Goal: Task Accomplishment & Management: Use online tool/utility

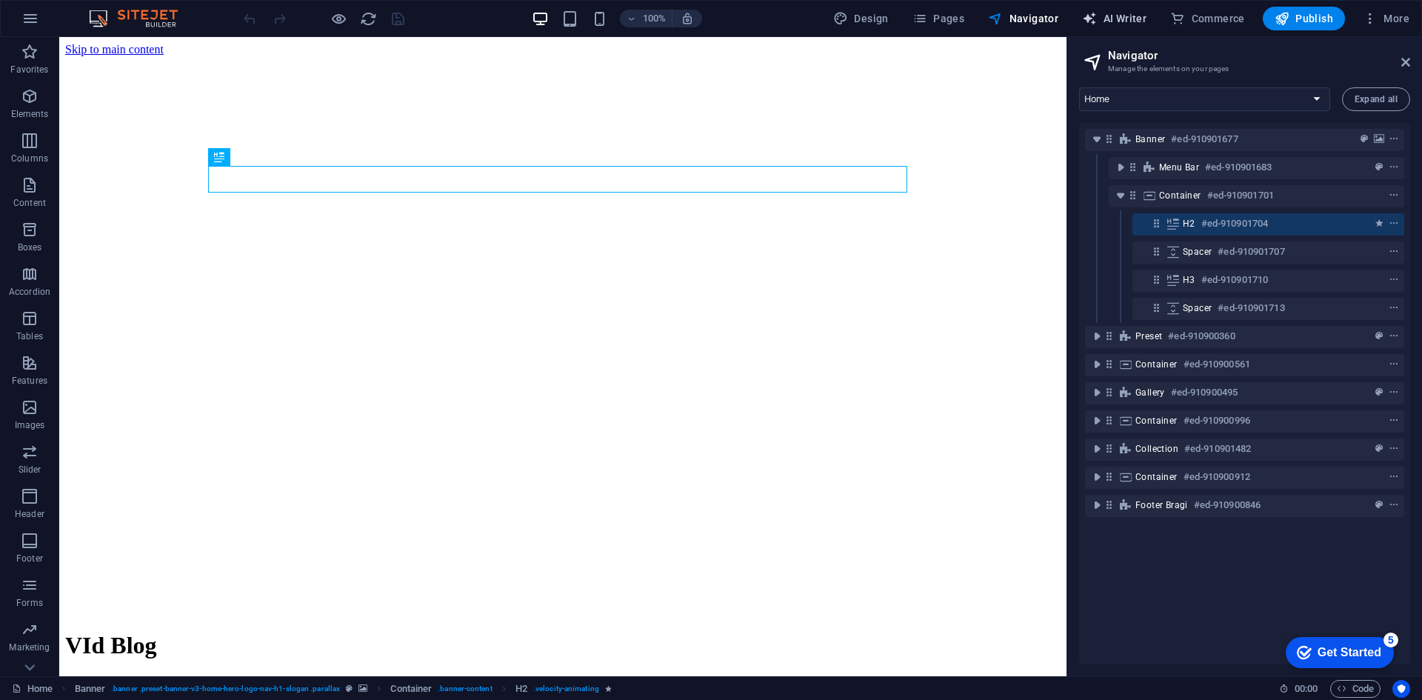
select select "English"
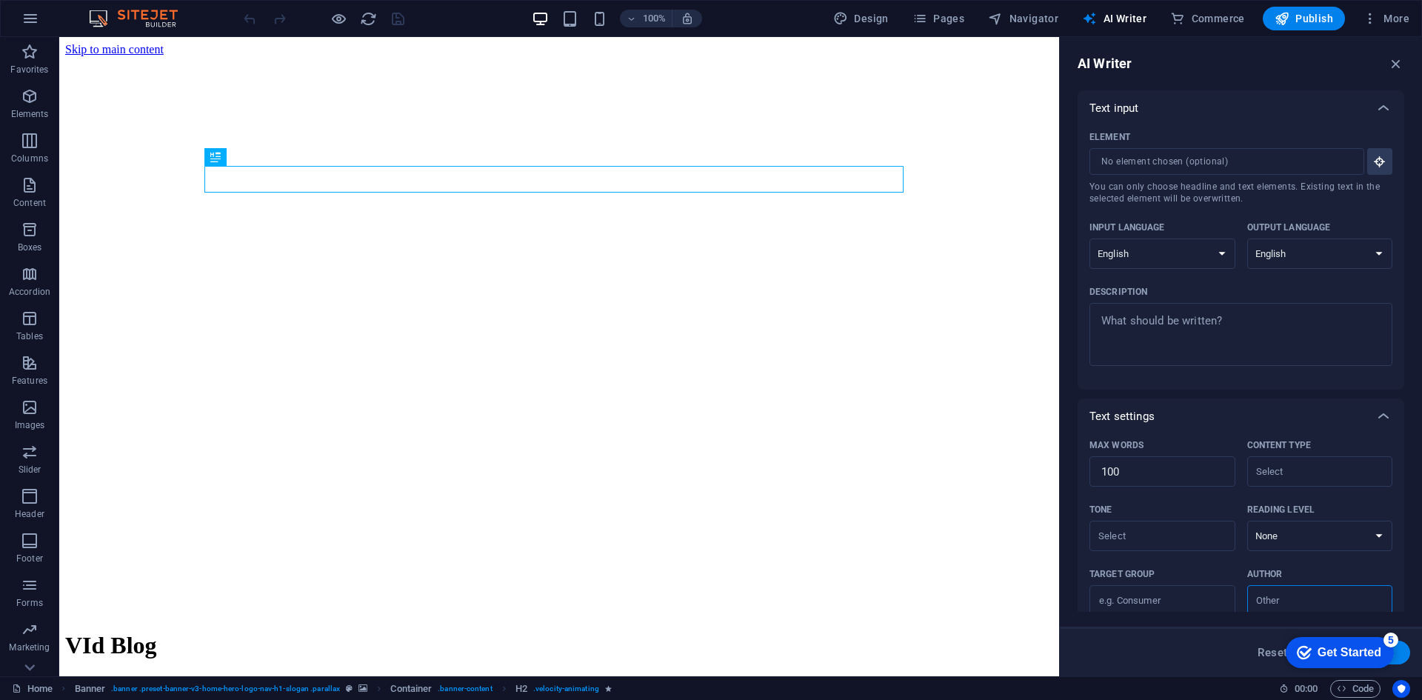
drag, startPoint x: 1143, startPoint y: 137, endPoint x: 1144, endPoint y: 147, distance: 10.5
click at [1144, 147] on div "Element" at bounding box center [1237, 137] width 297 height 22
click at [1144, 148] on input "Element ​ You can only choose headline and text elements. Existing text in the …" at bounding box center [1221, 161] width 264 height 27
click at [1143, 158] on input "Element ​ You can only choose headline and text elements. Existing text in the …" at bounding box center [1221, 161] width 264 height 27
click at [1283, 170] on input "Element ​ You can only choose headline and text elements. Existing text in the …" at bounding box center [1221, 161] width 264 height 27
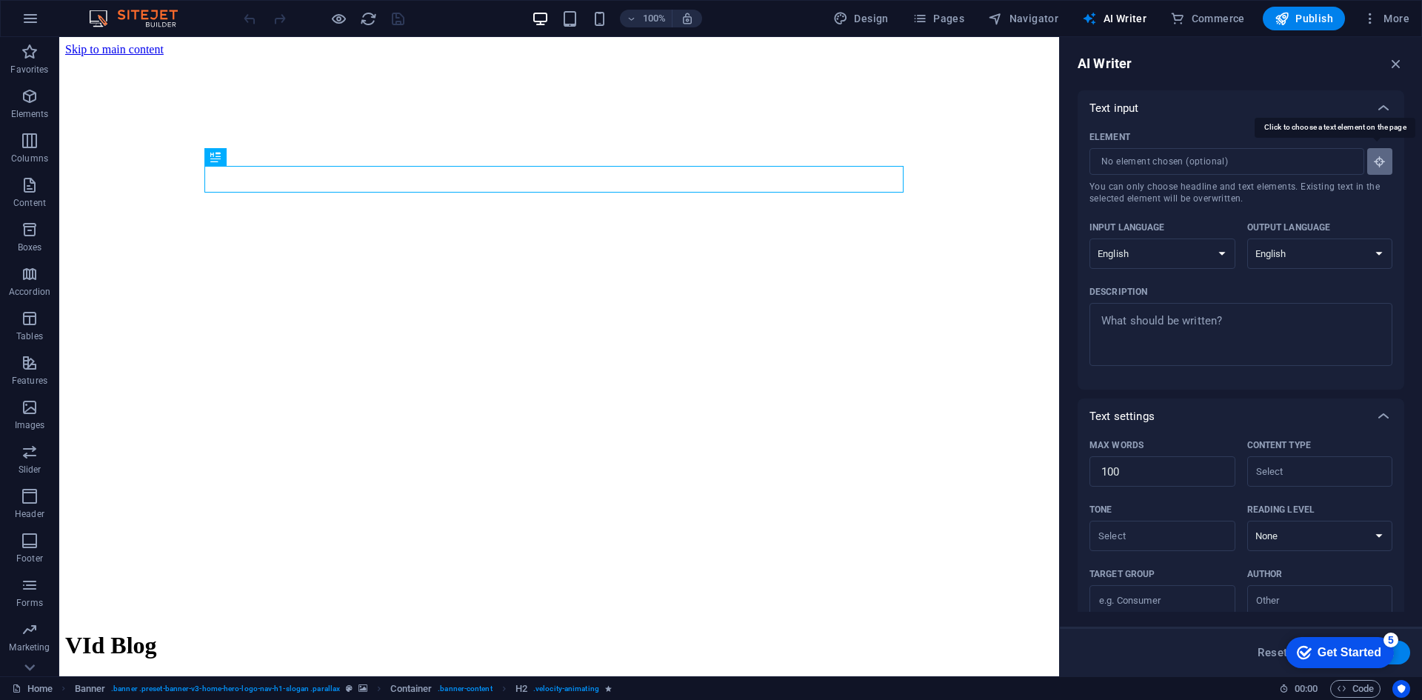
click at [1382, 154] on button "Element ​ You can only choose headline and text elements. Existing text in the …" at bounding box center [1379, 161] width 25 height 27
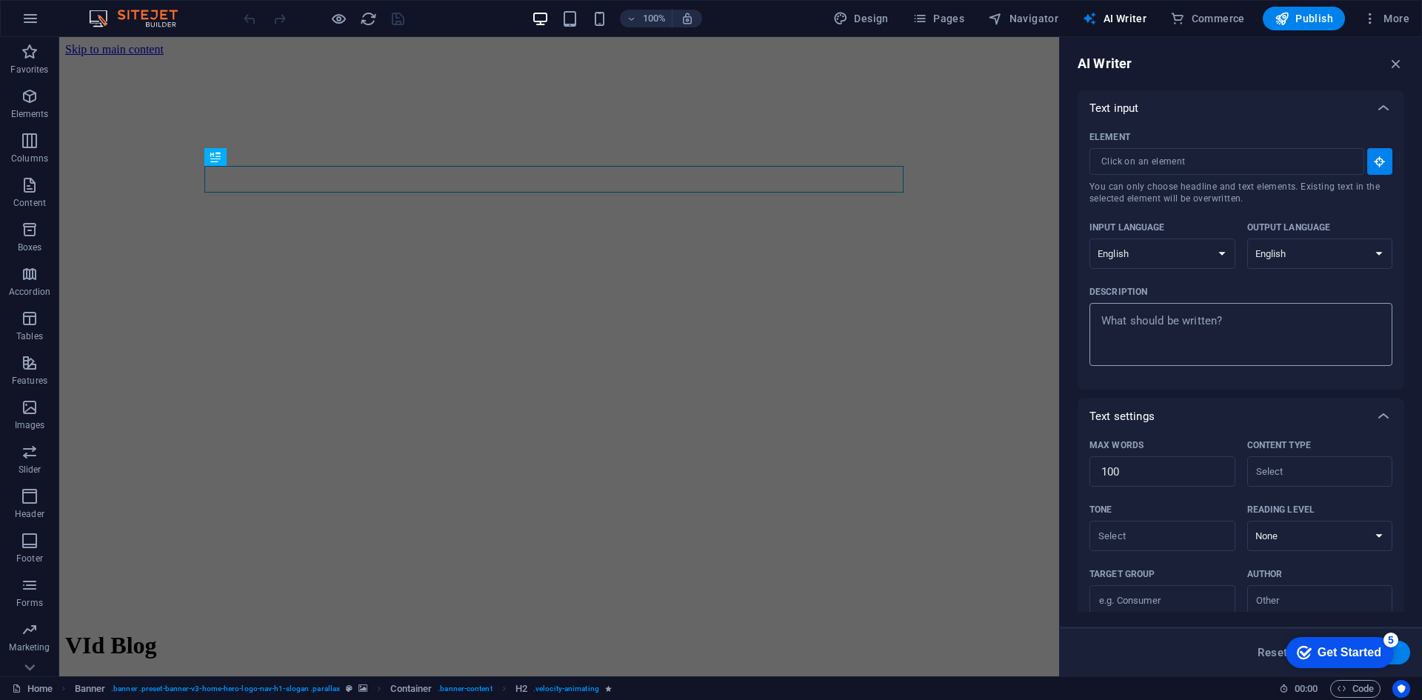
type textarea "x"
click at [1231, 350] on textarea "Description x ​" at bounding box center [1241, 334] width 288 height 48
click at [1215, 328] on textarea "Description x ​" at bounding box center [1241, 334] width 288 height 48
type textarea "f"
type textarea "x"
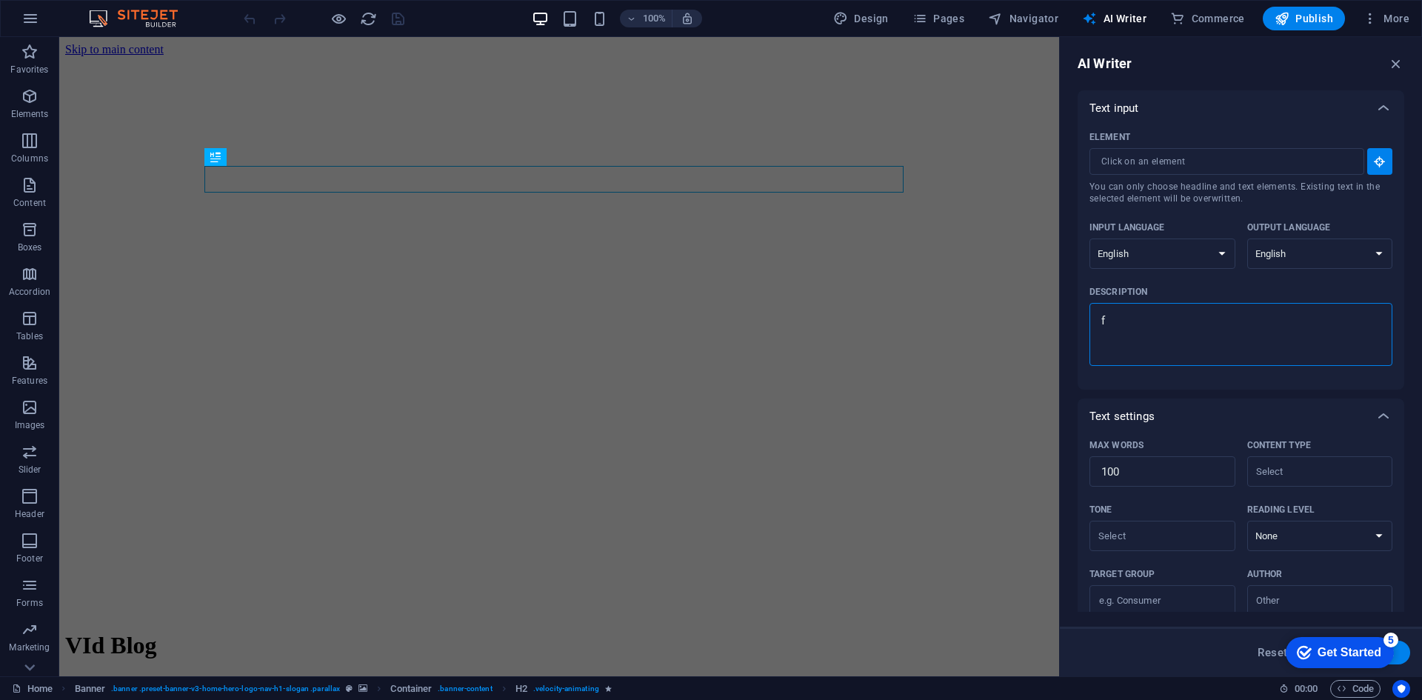
type textarea "fx"
type textarea "x"
type textarea "fxv"
type textarea "x"
type textarea "fxvf"
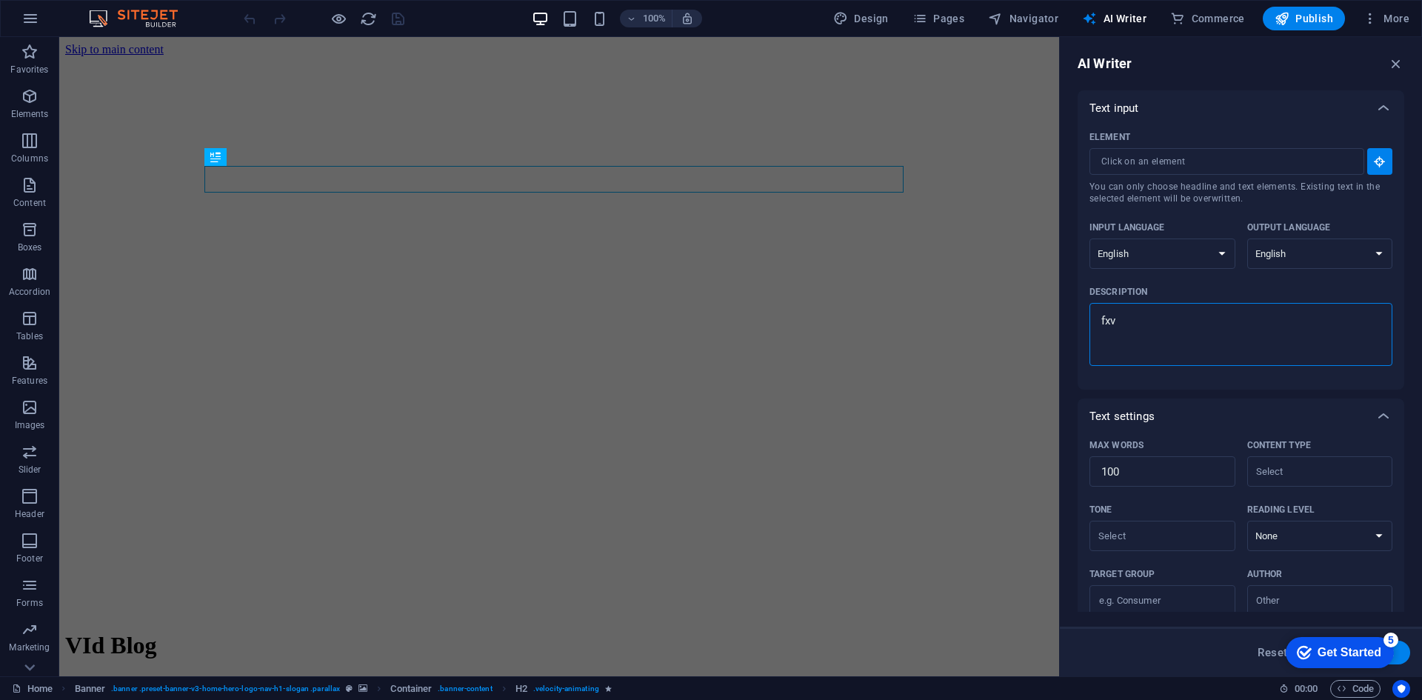
type textarea "x"
type textarea "fxvf"
click at [1235, 156] on input "Element ​ You can only choose headline and text elements. Existing text in the …" at bounding box center [1221, 161] width 264 height 27
click at [1235, 309] on div "fxvf x ​" at bounding box center [1240, 334] width 303 height 63
click at [1235, 310] on textarea "fxvf" at bounding box center [1241, 334] width 288 height 48
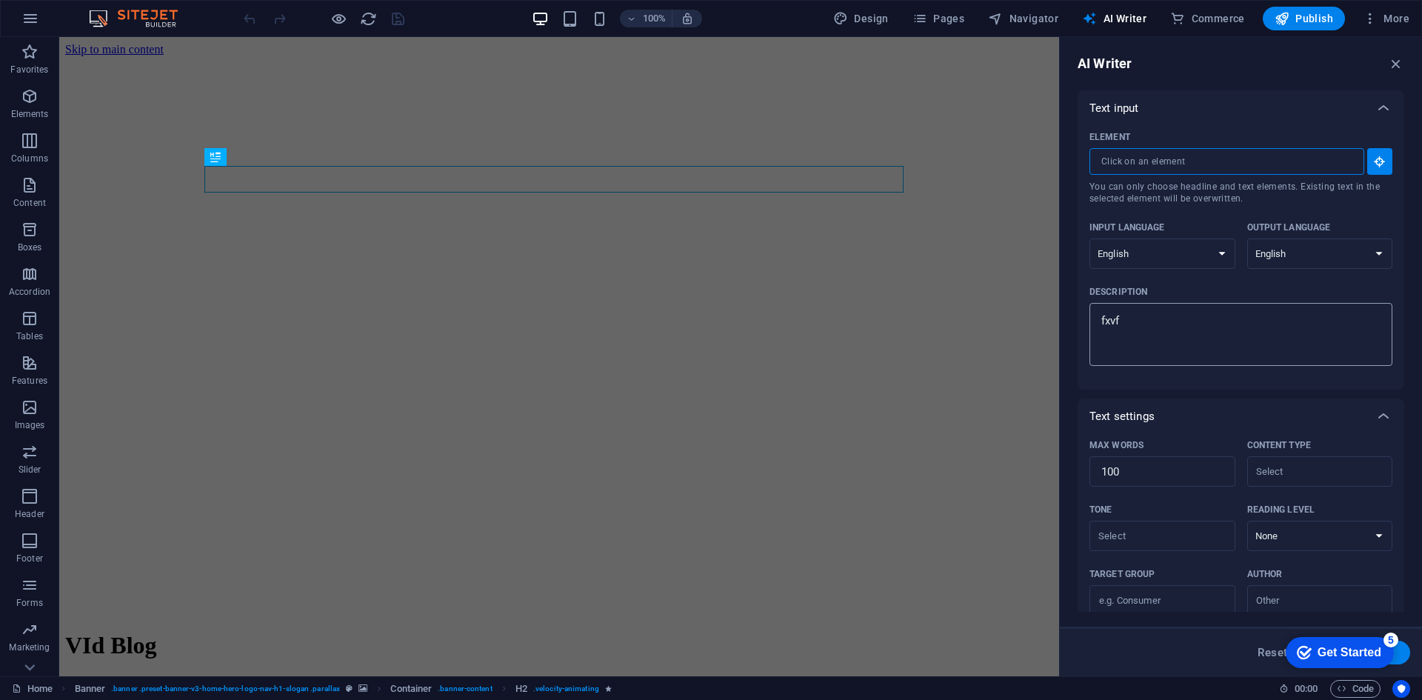
type textarea "x"
type textarea "fxvf="
type textarea "x"
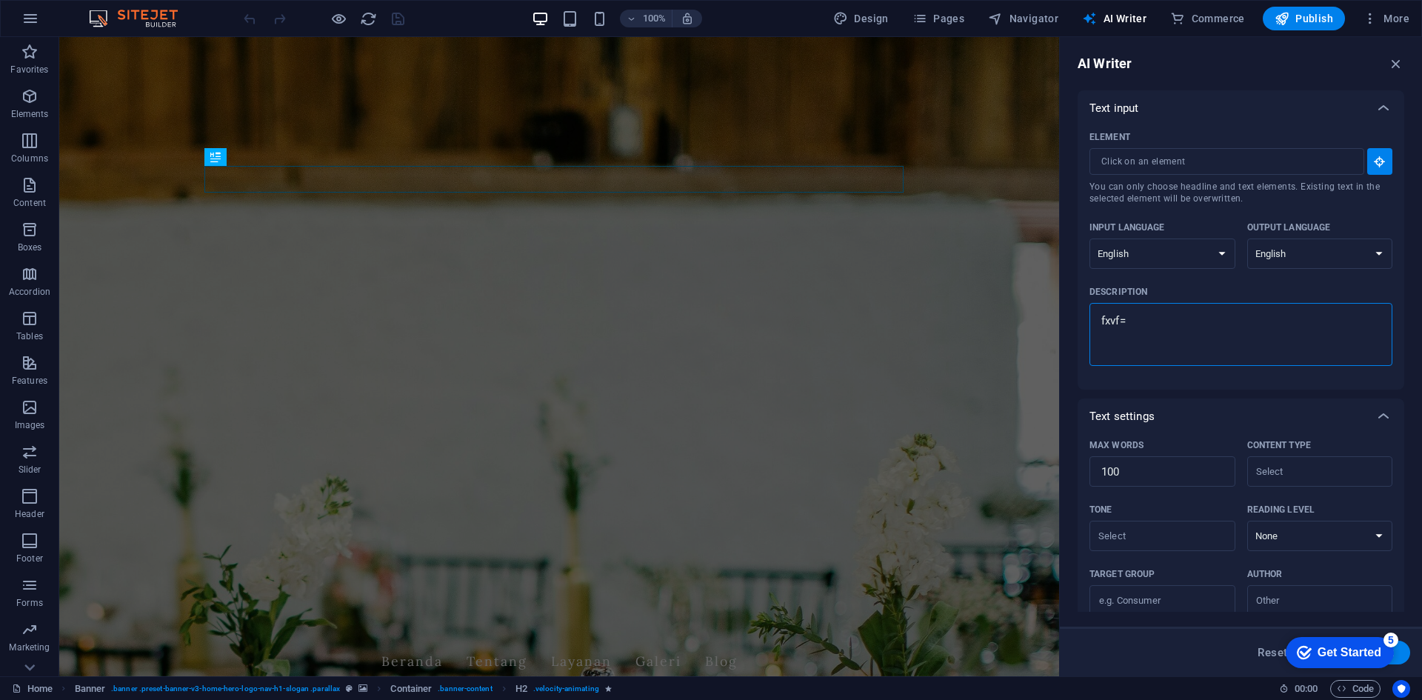
type textarea "fxvf"
type textarea "x"
type textarea "fxv"
type textarea "x"
type textarea "fx"
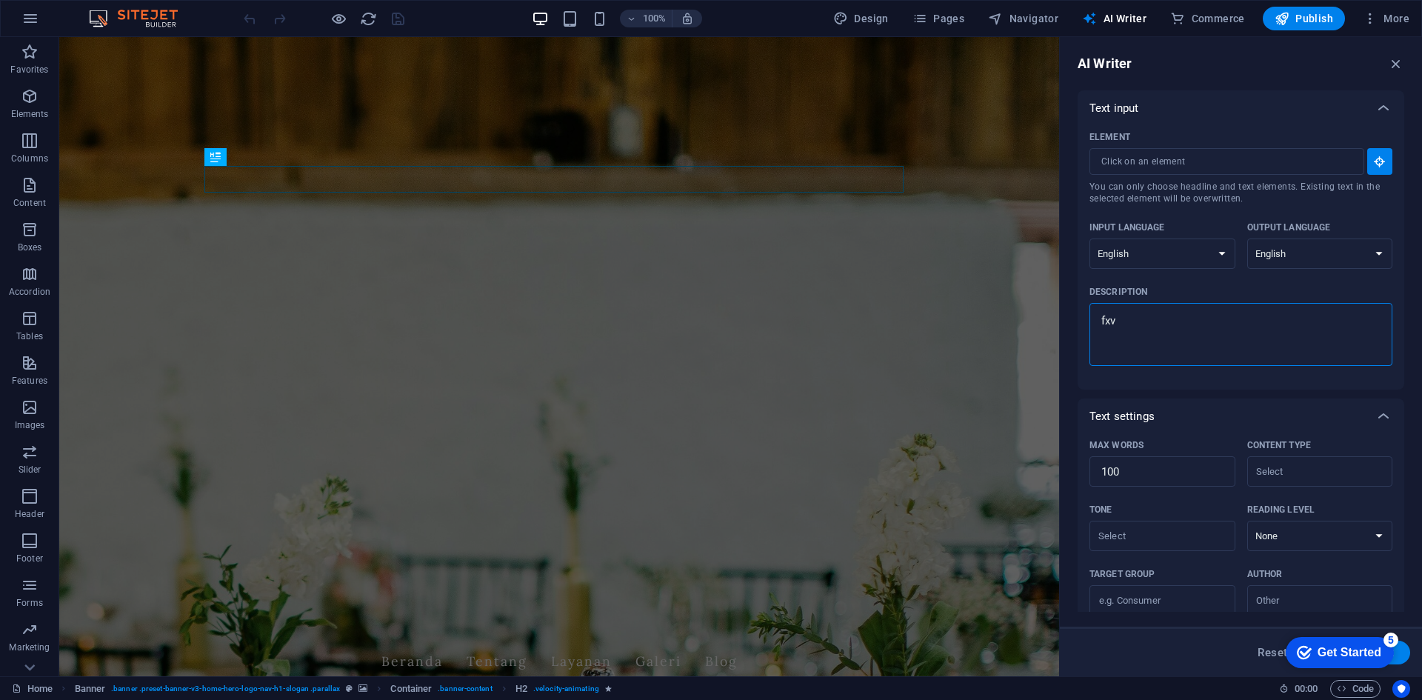
type textarea "x"
type textarea "f"
type textarea "x"
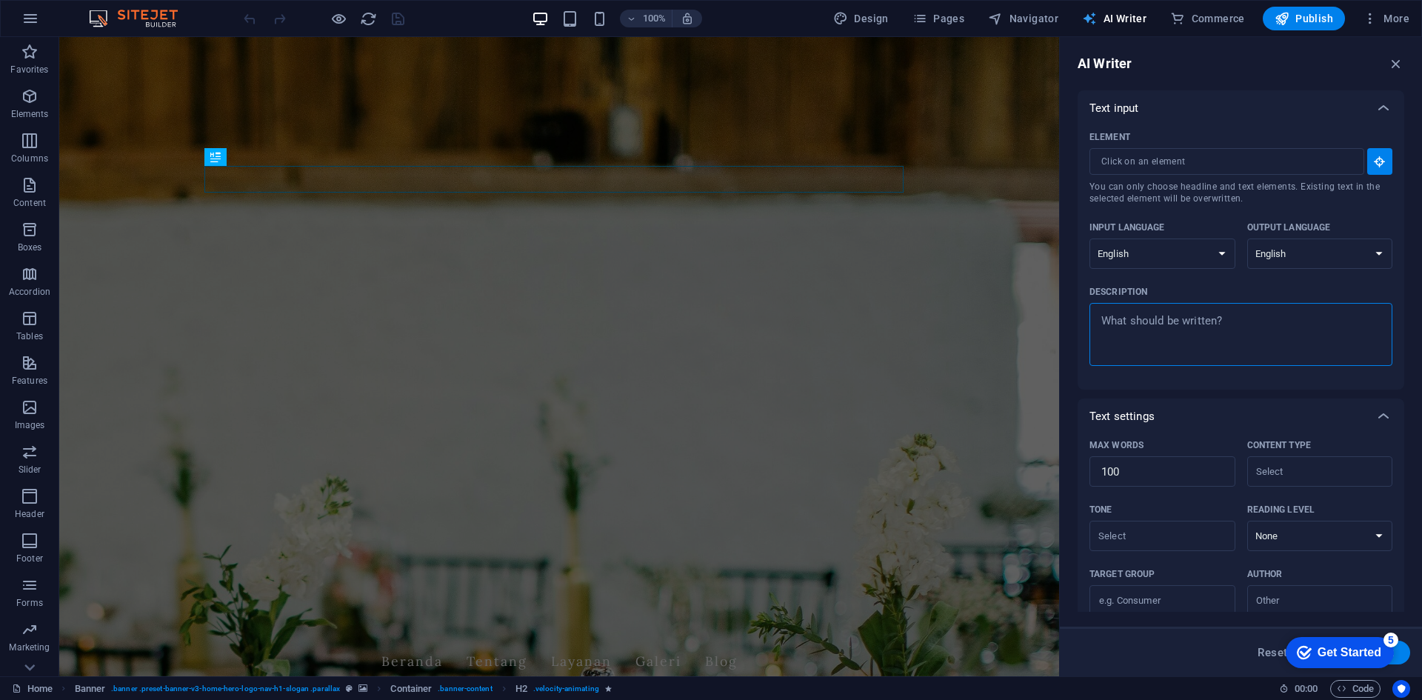
click at [17, 104] on span "Elements" at bounding box center [29, 105] width 59 height 36
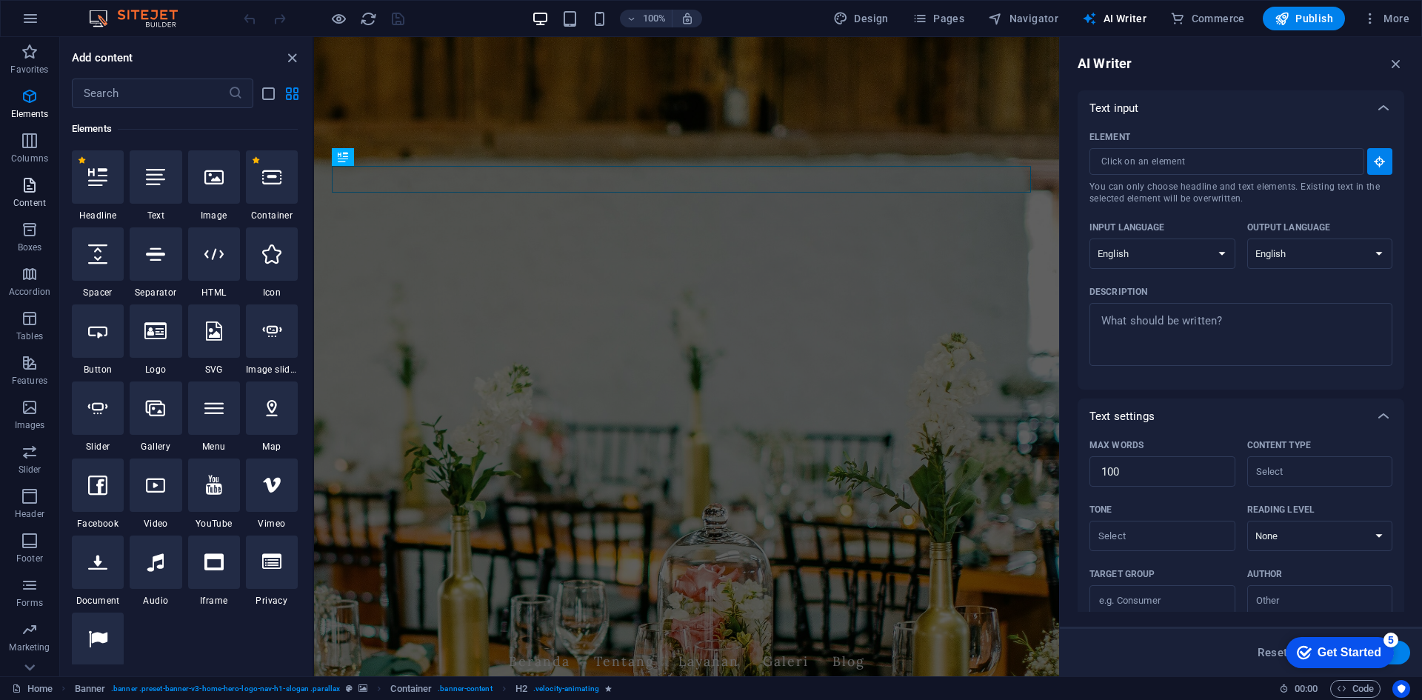
click at [20, 203] on p "Content" at bounding box center [29, 203] width 33 height 12
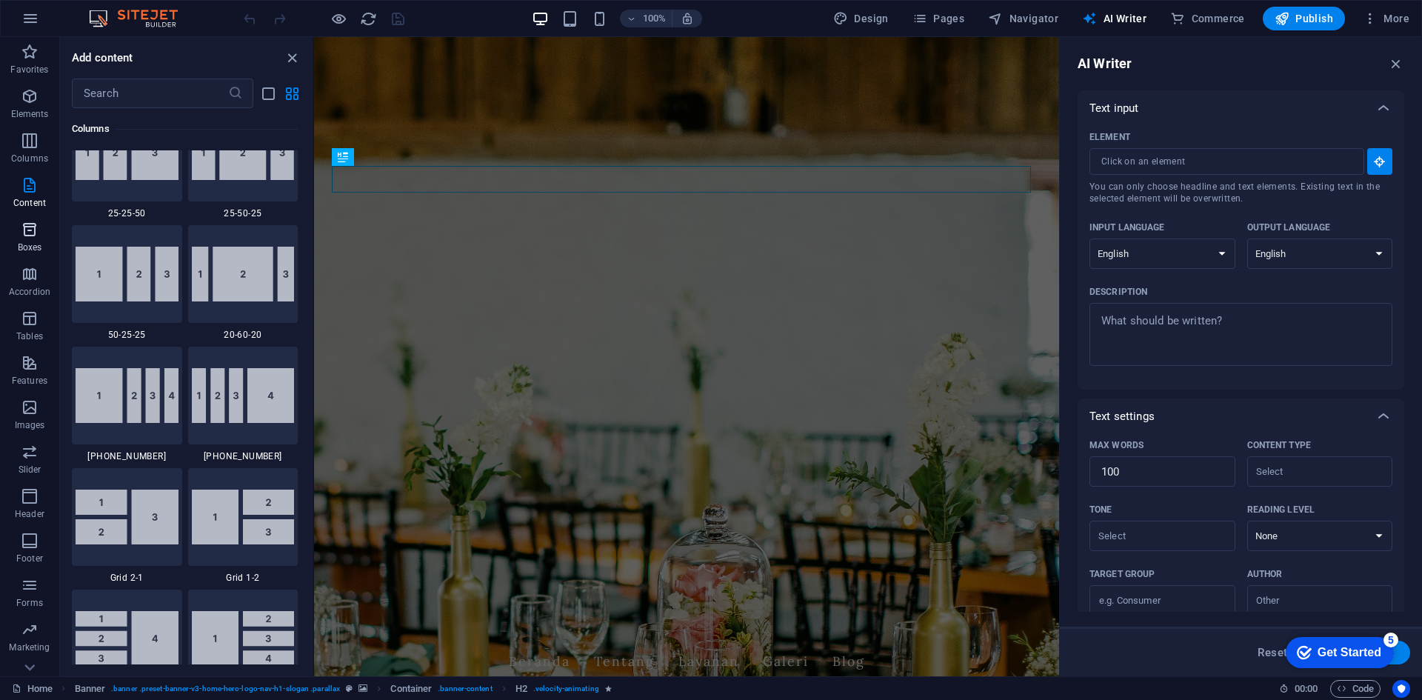
click at [30, 229] on icon "button" at bounding box center [30, 230] width 18 height 18
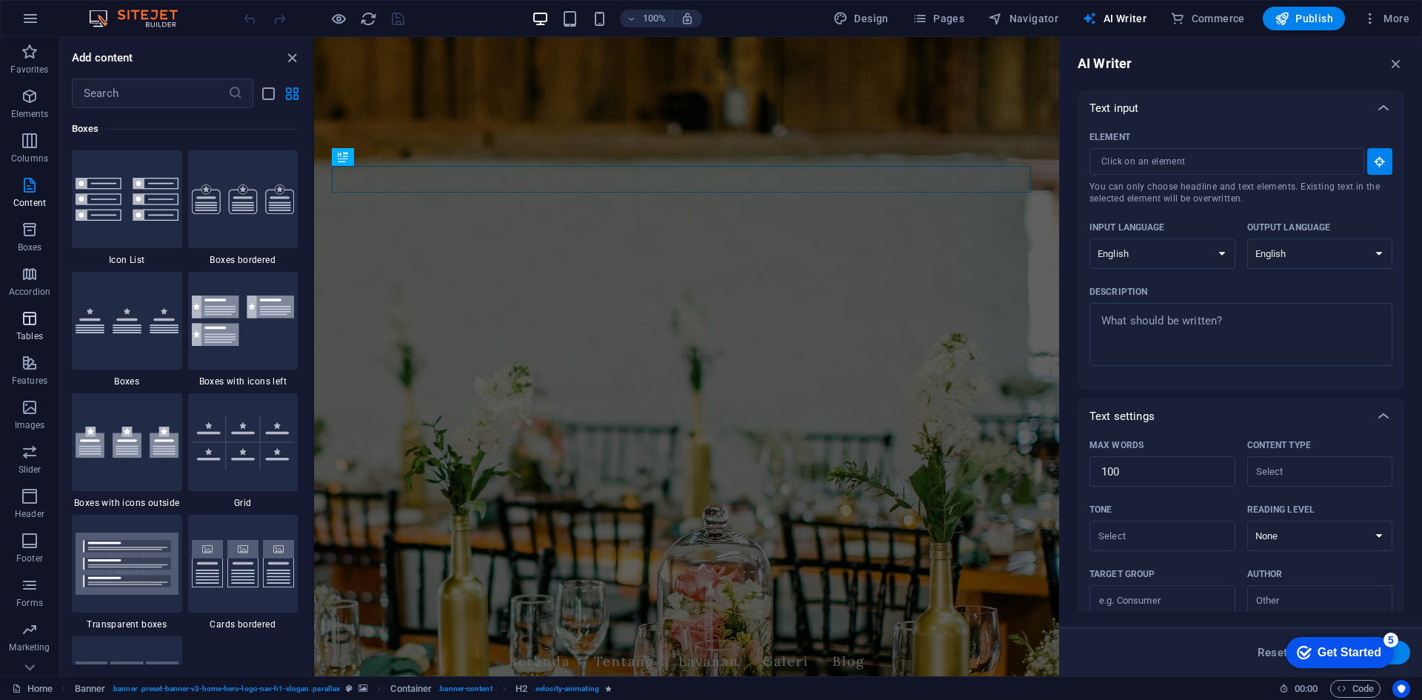
click at [40, 307] on button "Tables" at bounding box center [29, 326] width 59 height 44
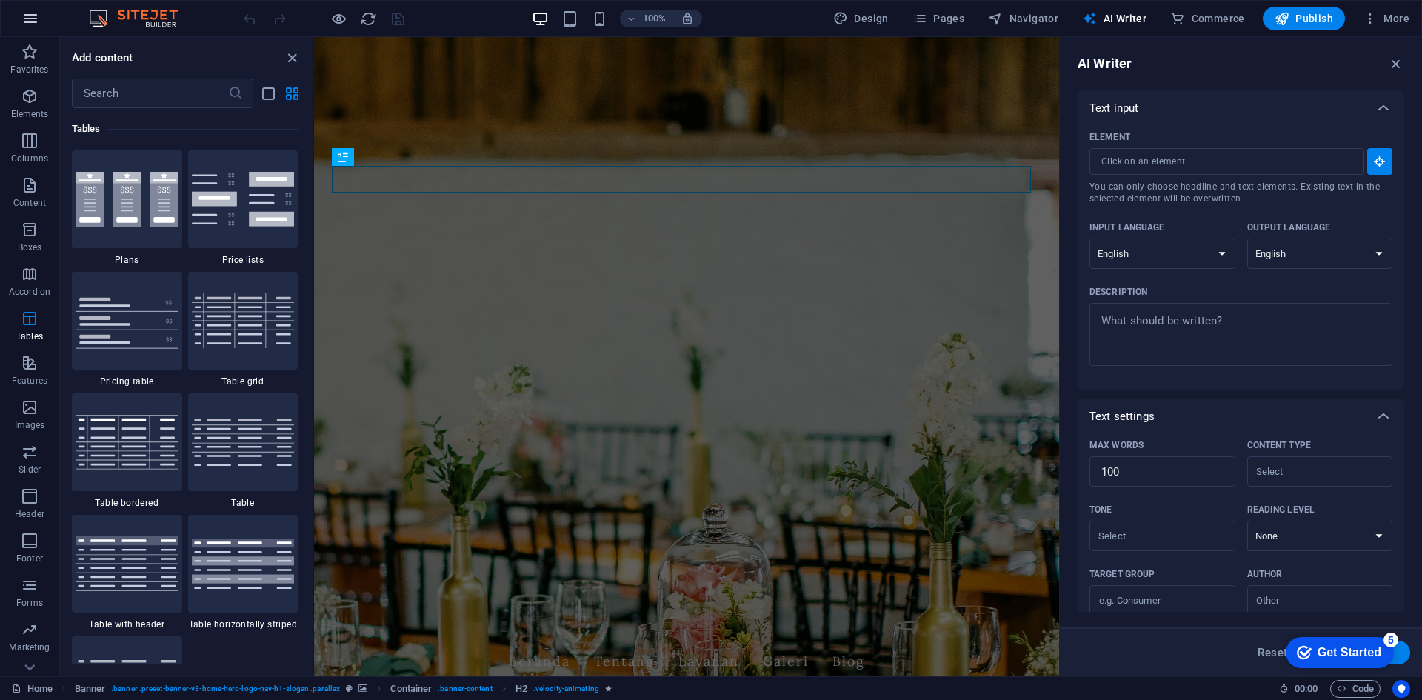
click at [0, 0] on icon "button" at bounding box center [0, 0] width 0 height 0
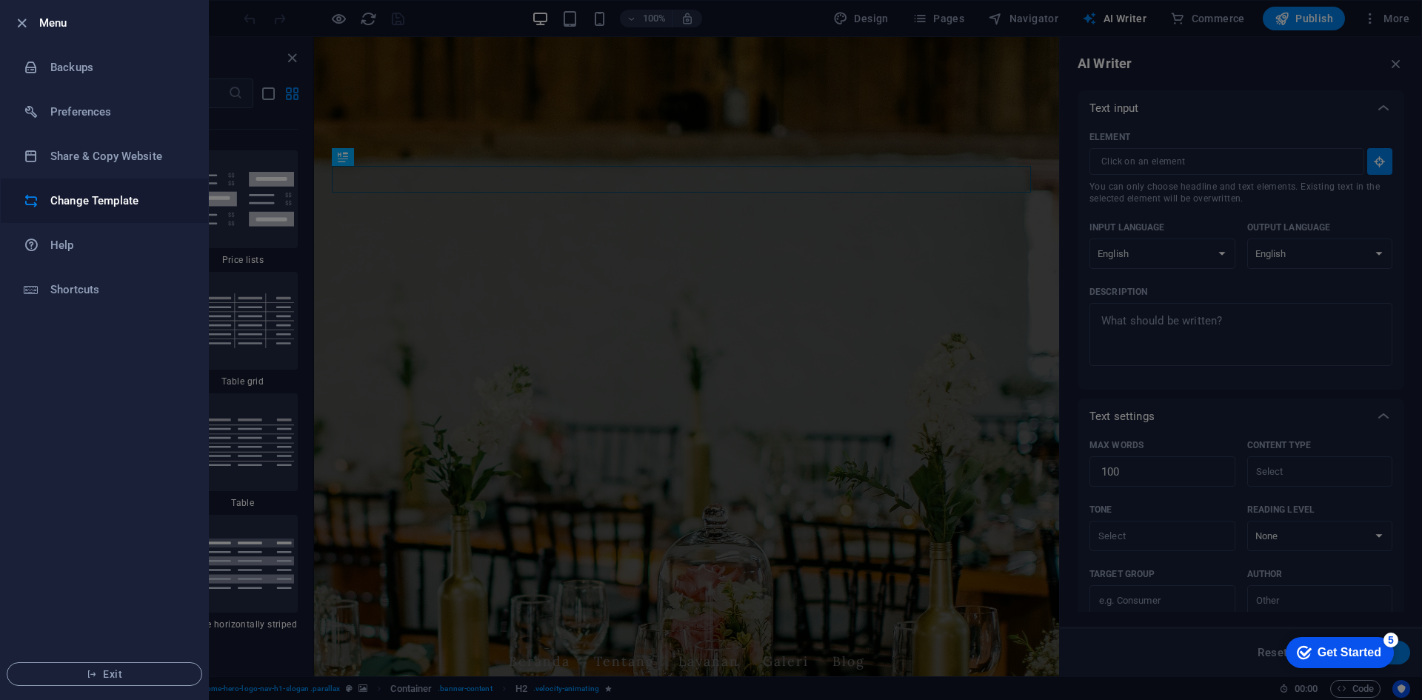
click at [133, 193] on h6 "Change Template" at bounding box center [118, 201] width 137 height 18
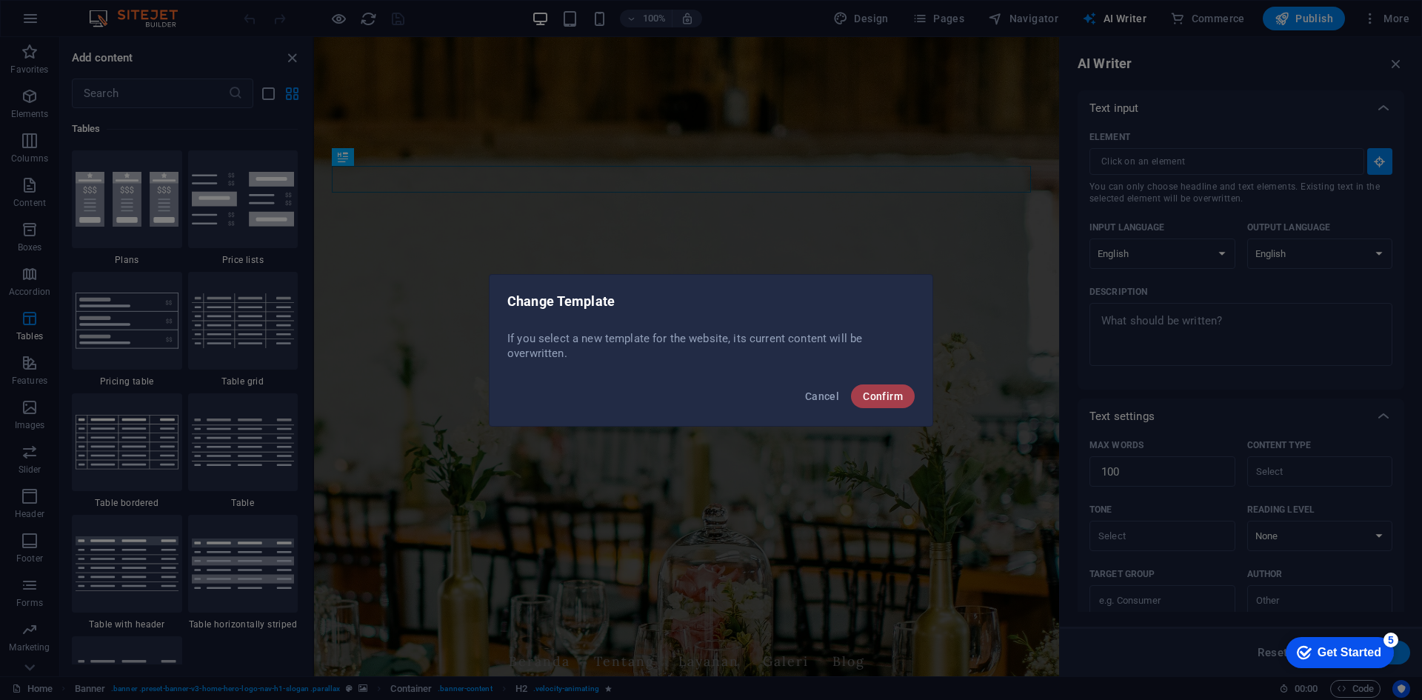
click at [860, 395] on button "Confirm" at bounding box center [883, 396] width 64 height 24
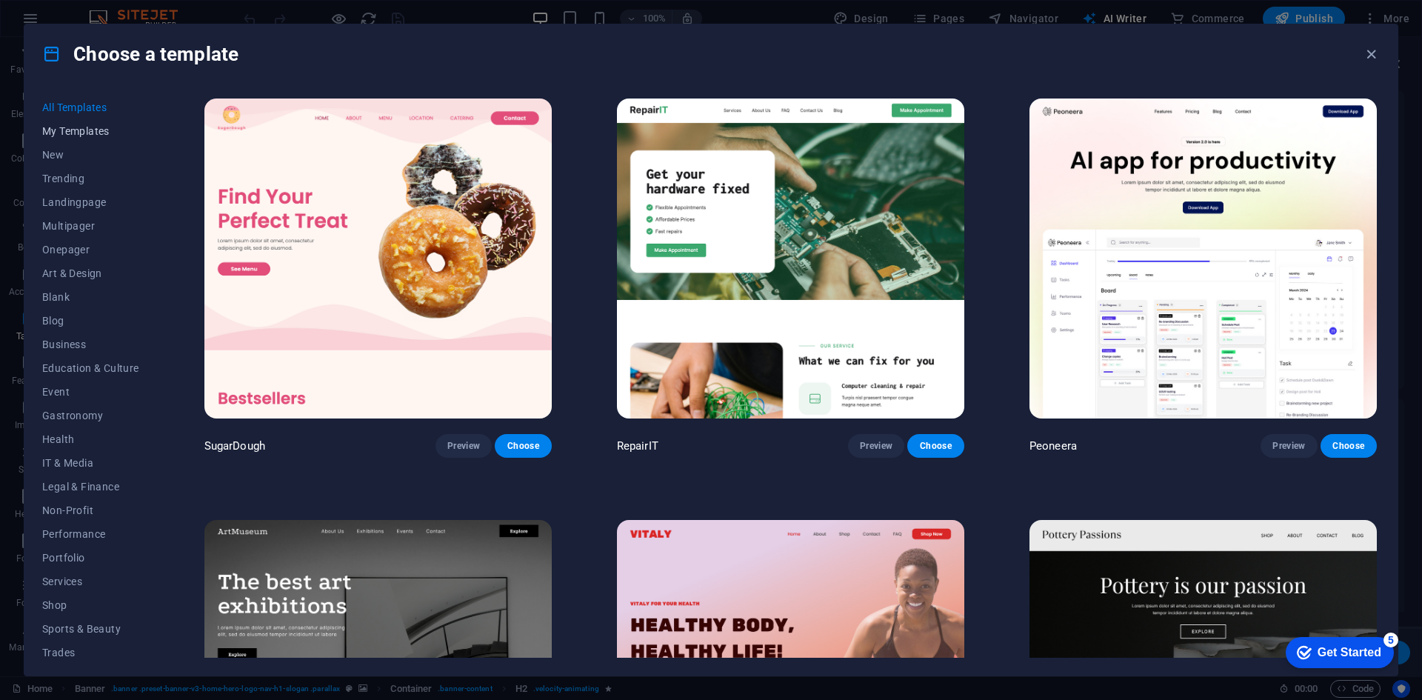
click at [101, 136] on span "My Templates" at bounding box center [90, 131] width 97 height 12
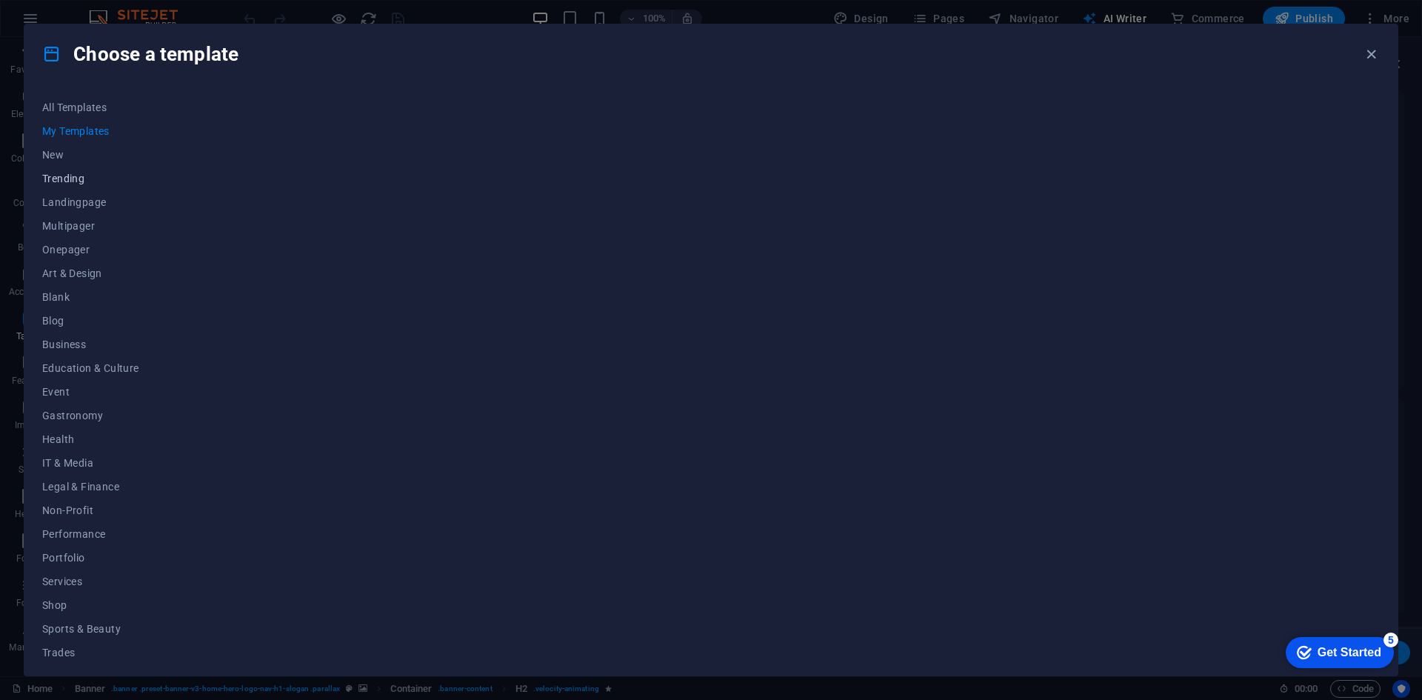
click at [91, 177] on span "Trending" at bounding box center [90, 179] width 97 height 12
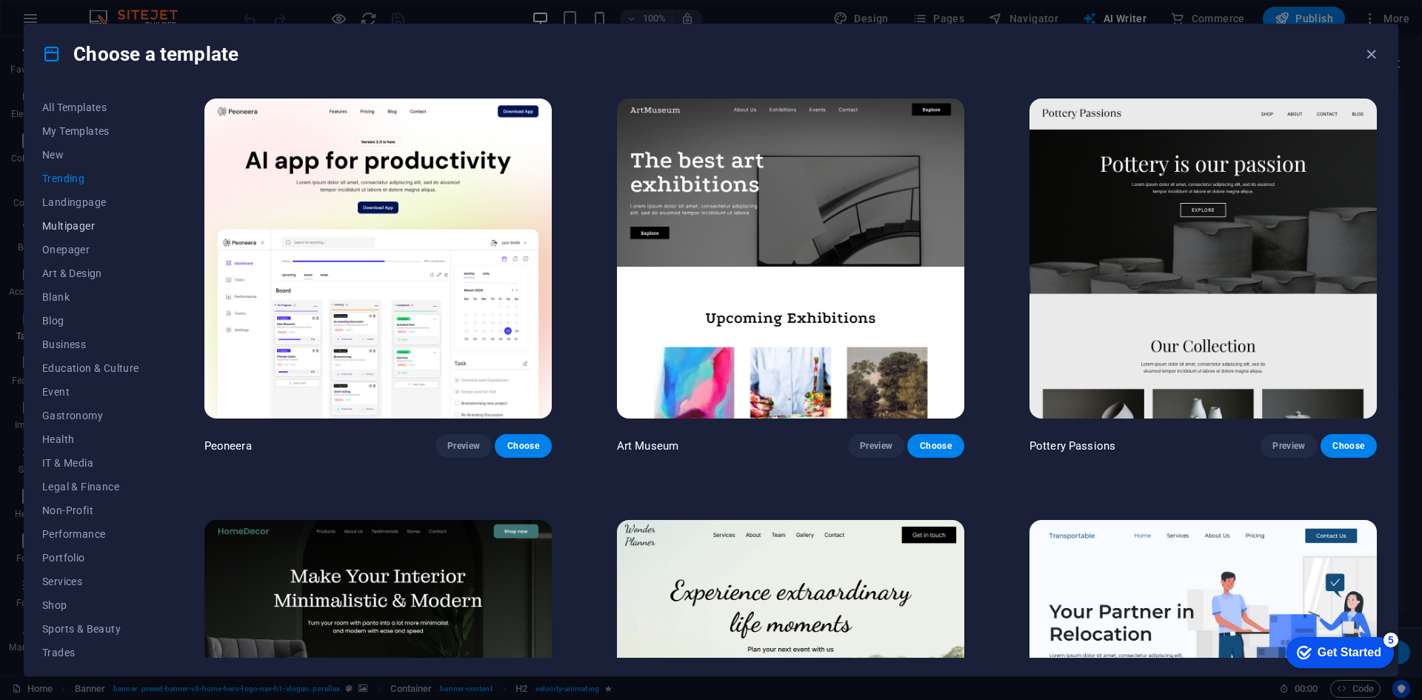
click at [96, 222] on span "Multipager" at bounding box center [90, 226] width 97 height 12
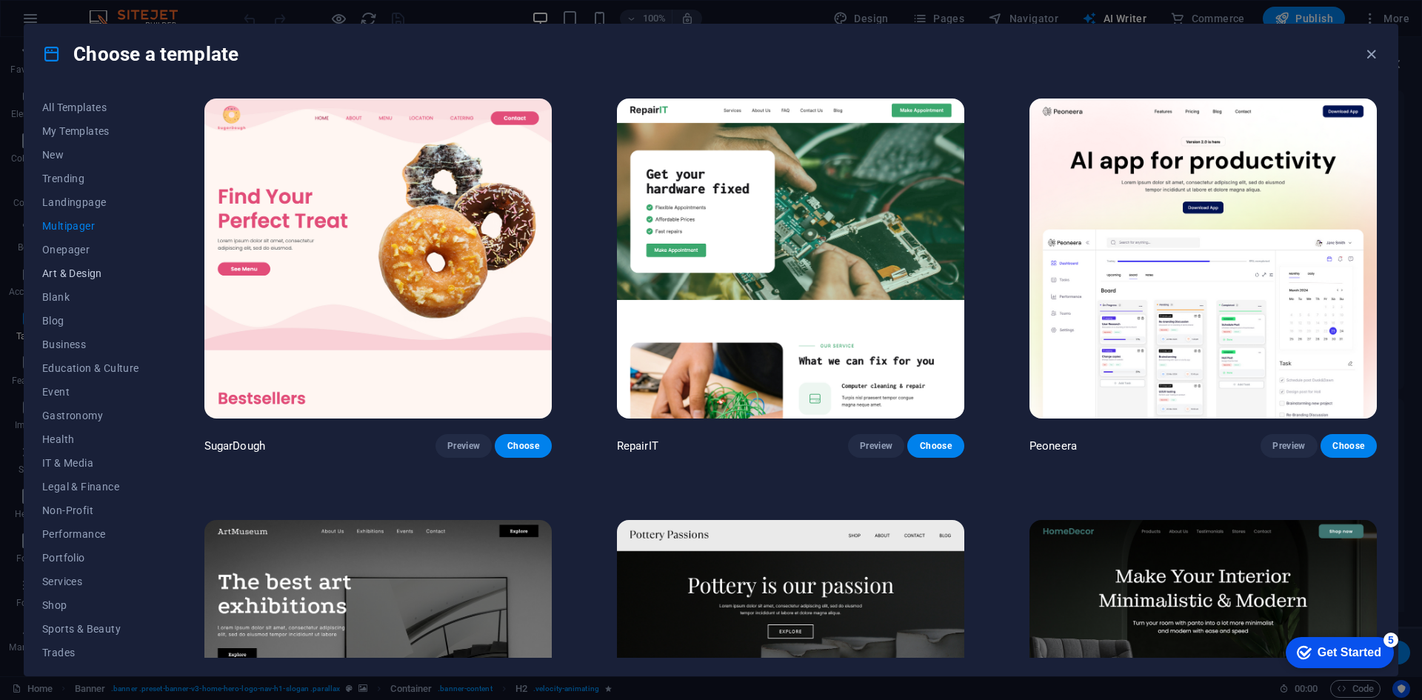
click at [112, 282] on button "Art & Design" at bounding box center [90, 273] width 97 height 24
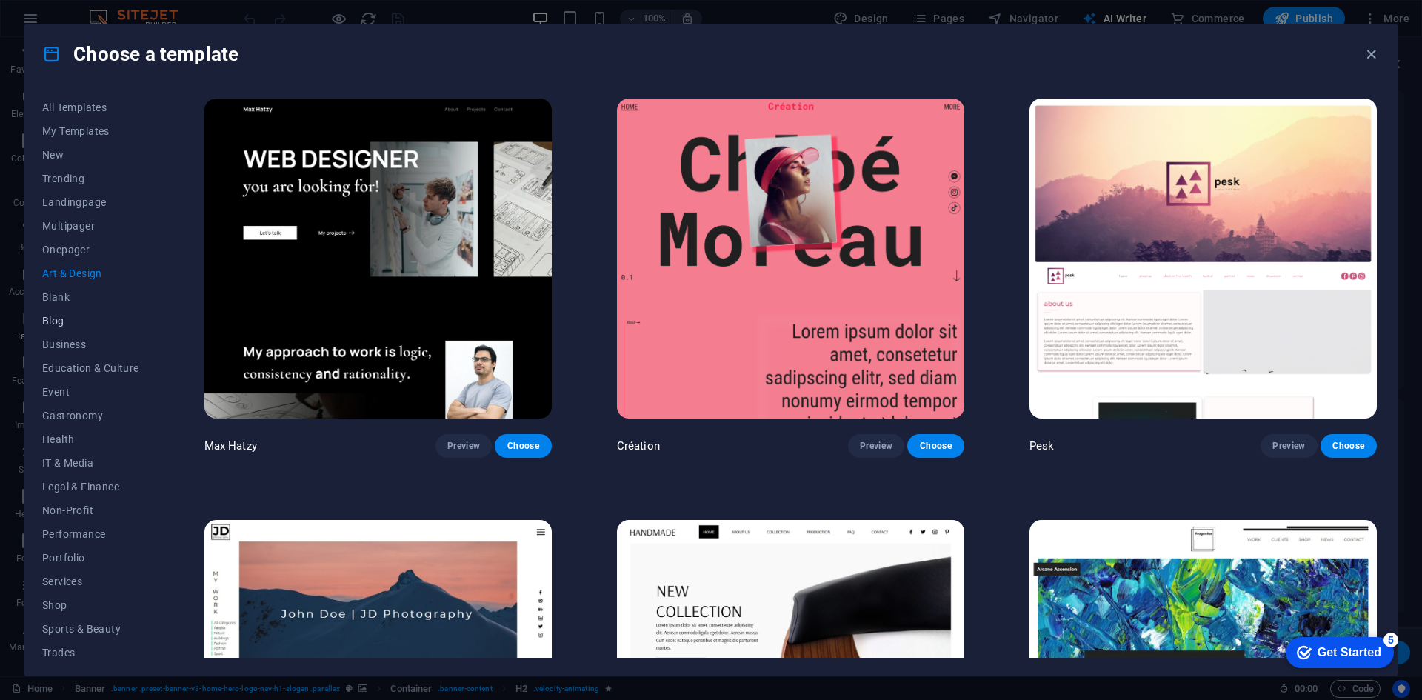
click at [54, 324] on button "Blog" at bounding box center [90, 321] width 97 height 24
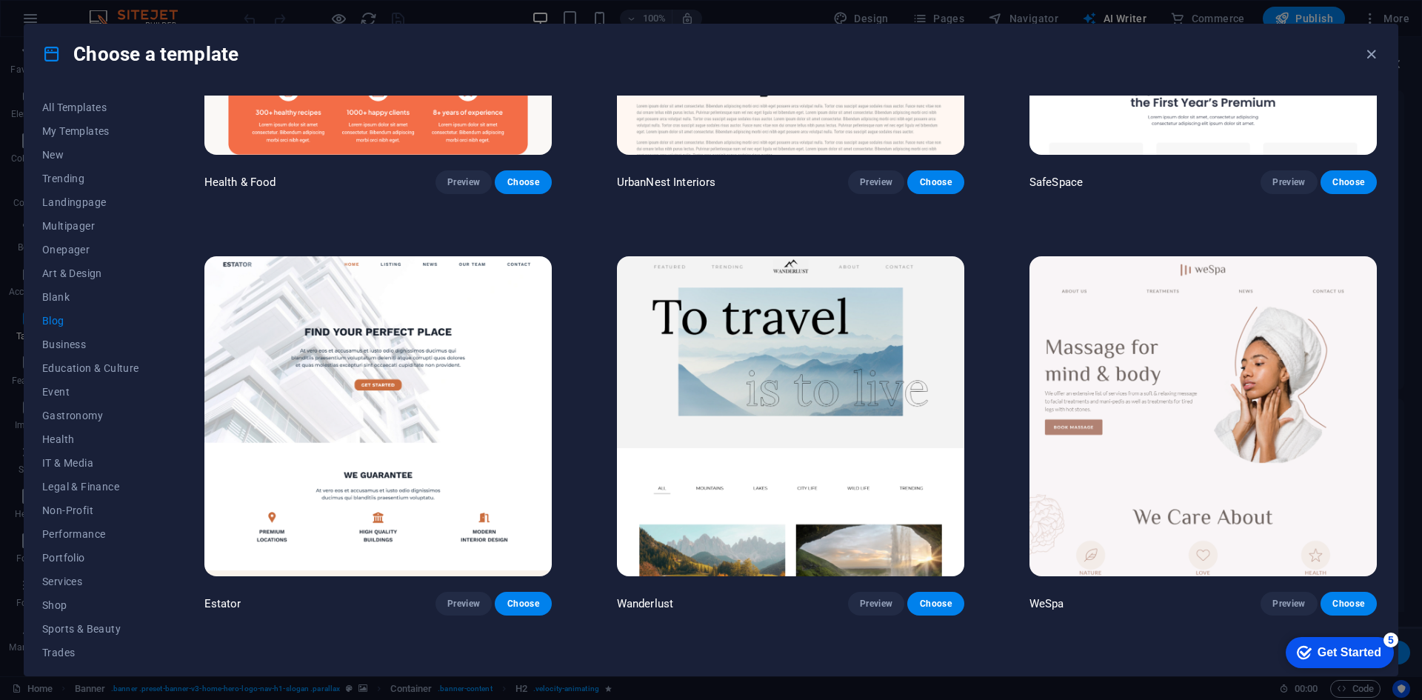
scroll to position [1111, 0]
